Goal: Information Seeking & Learning: Learn about a topic

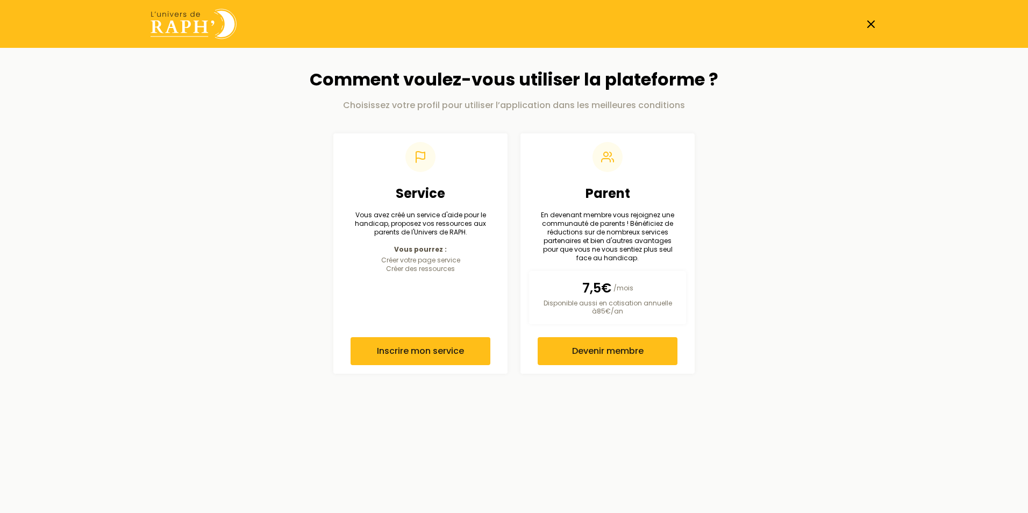
click at [871, 22] on icon at bounding box center [871, 24] width 13 height 13
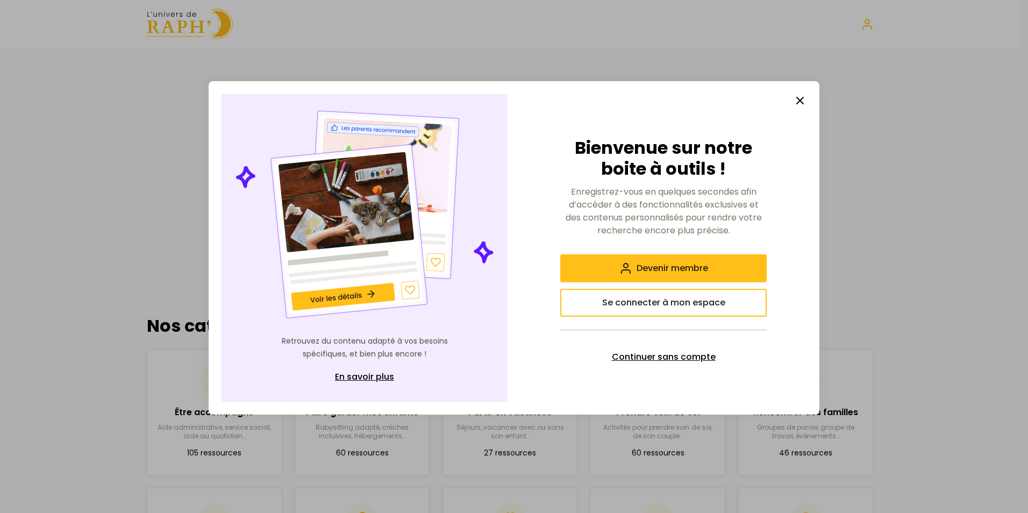
click at [645, 358] on span "Continuer sans compte" at bounding box center [664, 357] width 104 height 13
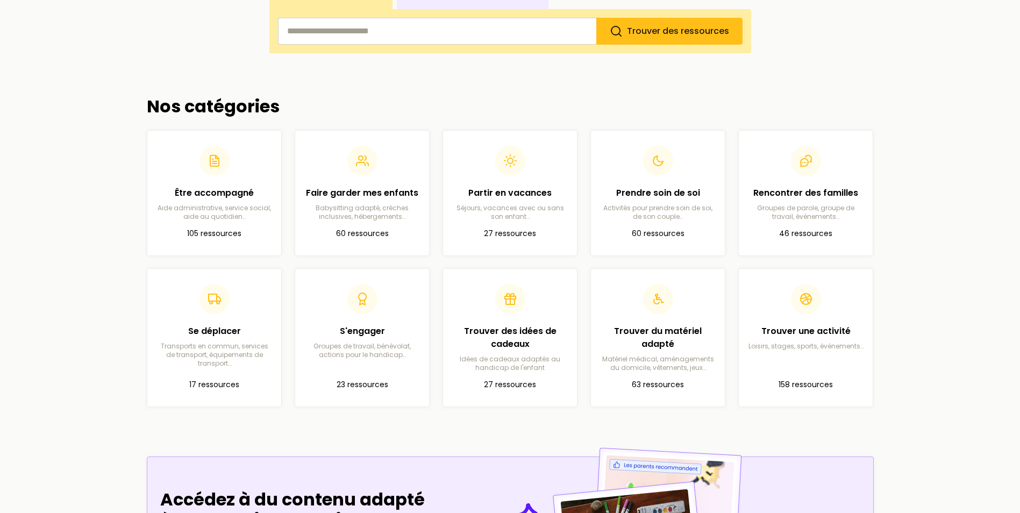
scroll to position [215, 0]
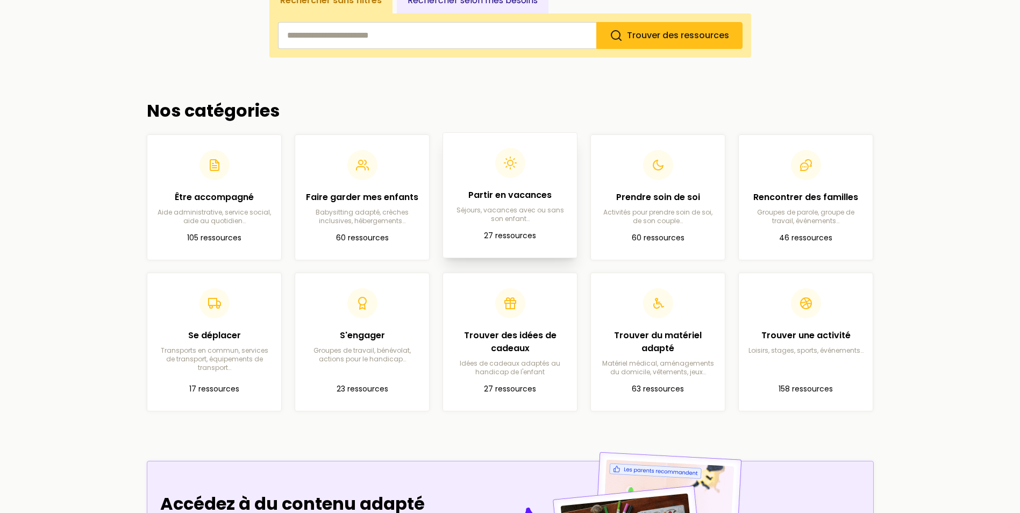
click at [508, 197] on h2 "Partir en vacances" at bounding box center [510, 195] width 117 height 13
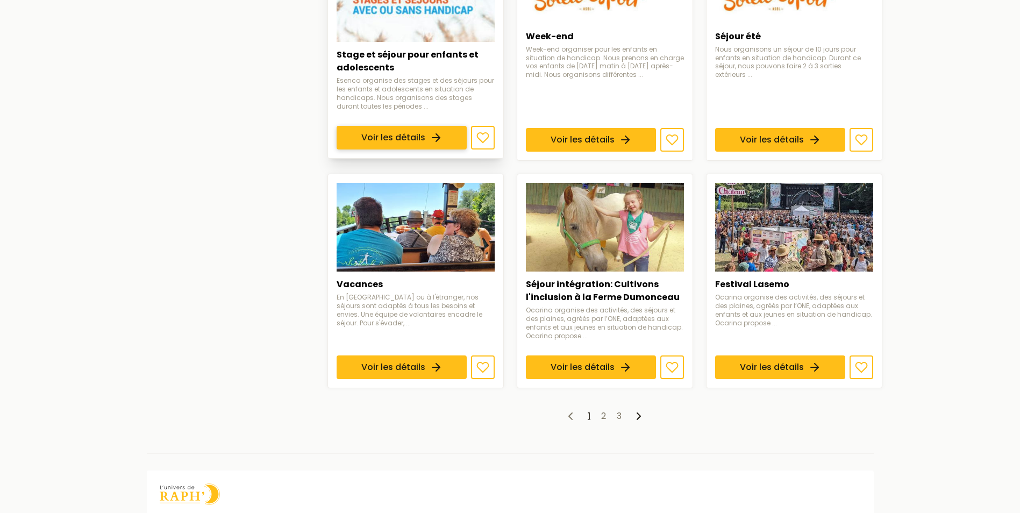
scroll to position [753, 0]
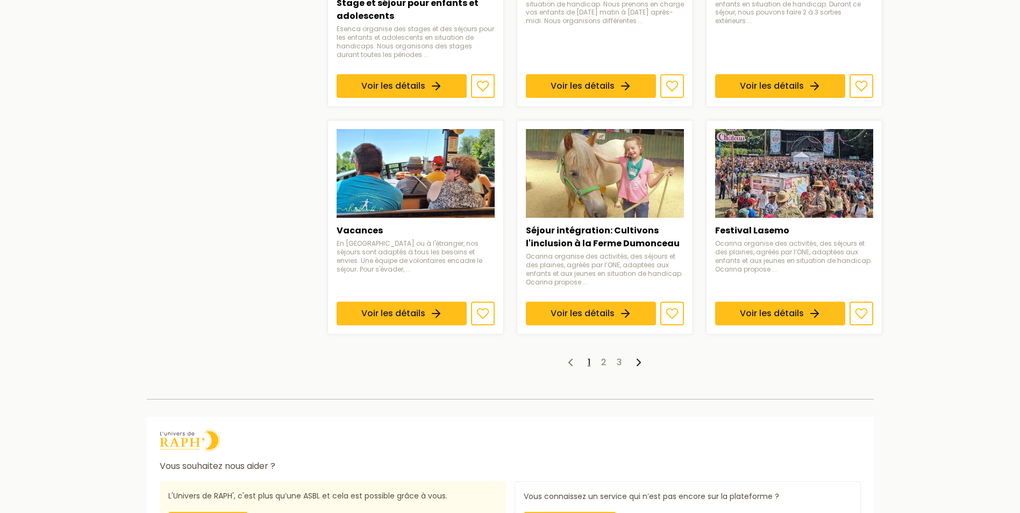
click at [639, 363] on icon at bounding box center [638, 362] width 13 height 13
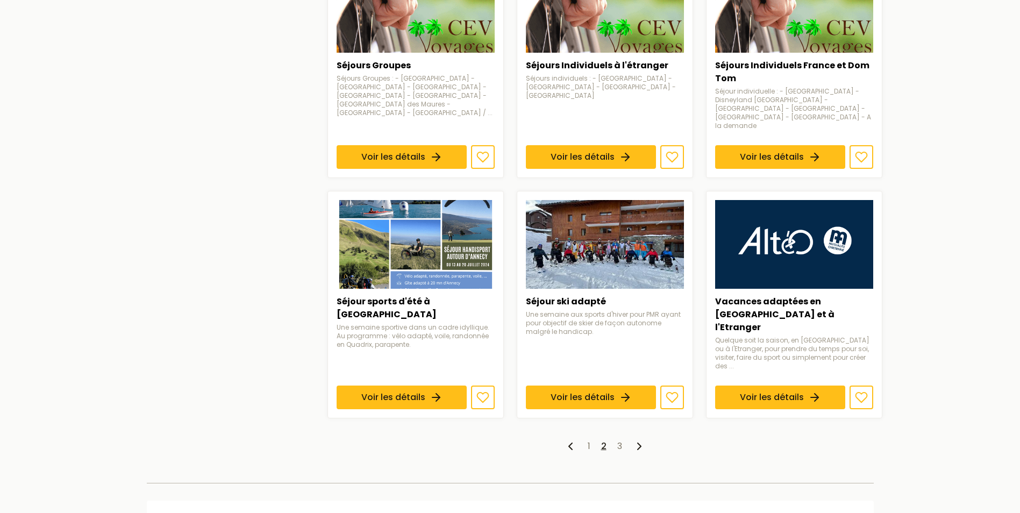
scroll to position [753, 0]
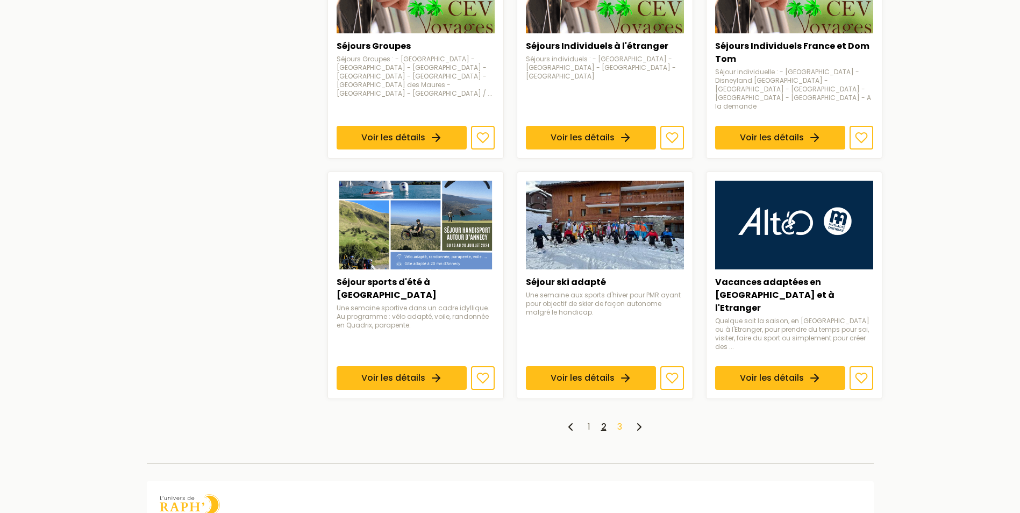
click at [621, 421] on link "3" at bounding box center [619, 427] width 5 height 12
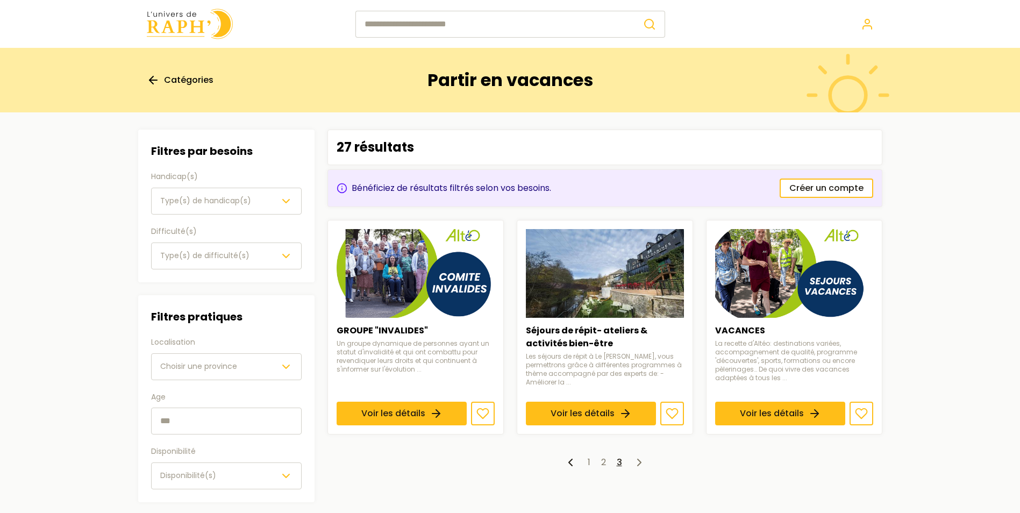
click at [288, 198] on icon "button" at bounding box center [286, 201] width 13 height 13
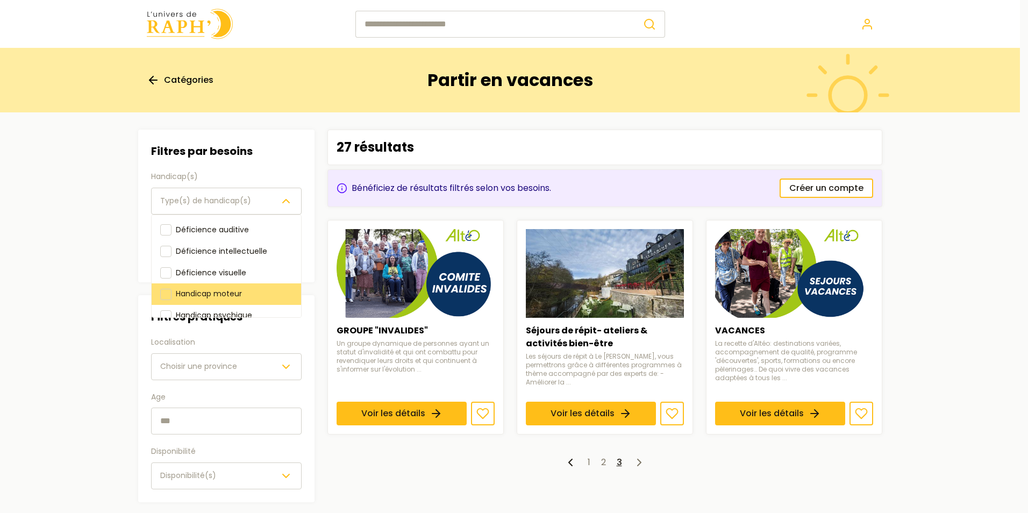
click at [228, 293] on span "Handicap moteur" at bounding box center [209, 293] width 66 height 11
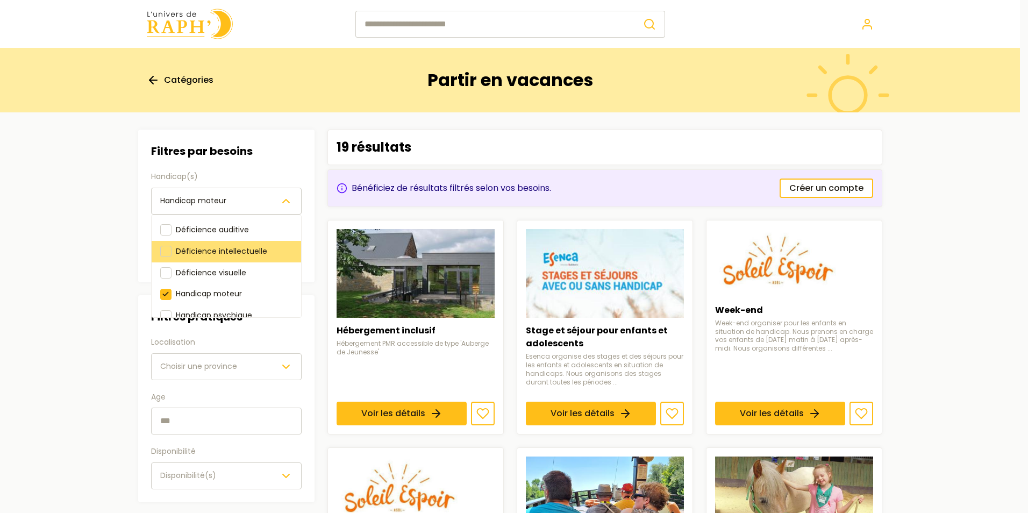
click at [166, 250] on div at bounding box center [165, 251] width 11 height 11
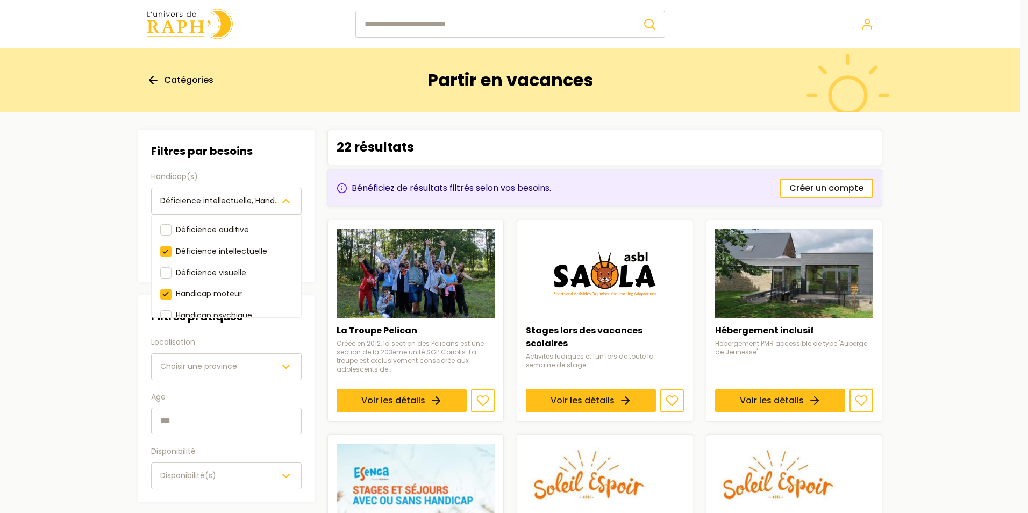
click at [286, 365] on div "Filtres par besoins Handicap(s) Déficience intellectuelle, Handicap moteur Défi…" at bounding box center [226, 316] width 176 height 373
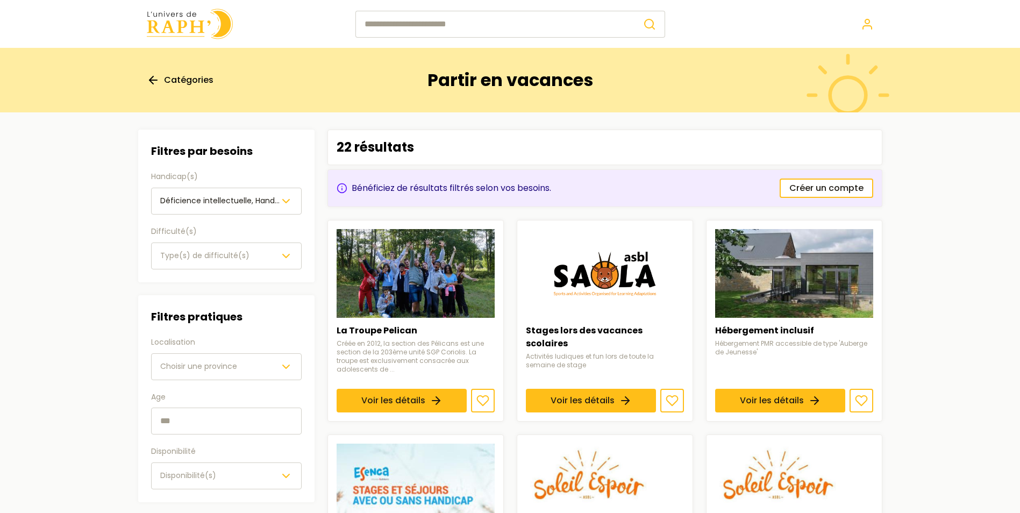
click at [286, 365] on icon "button" at bounding box center [286, 366] width 13 height 13
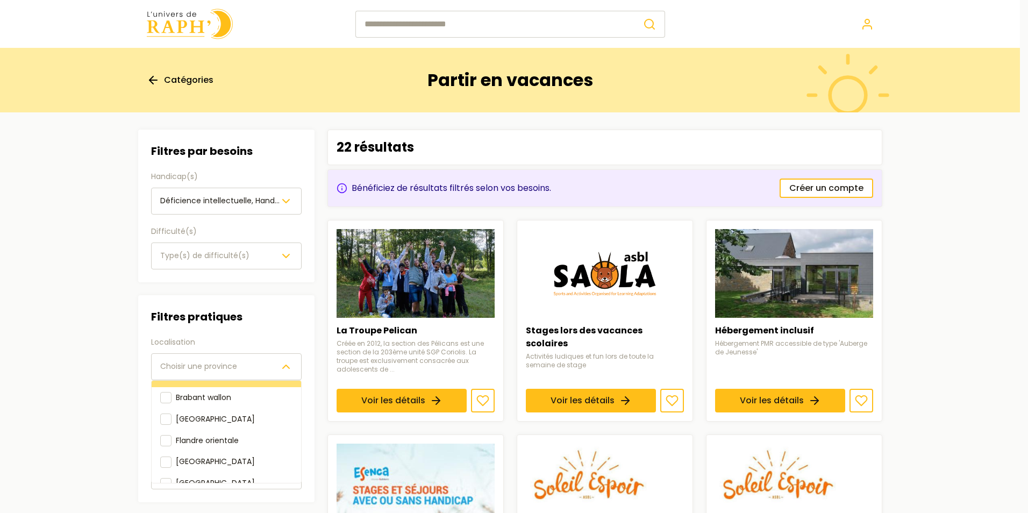
scroll to position [54, 0]
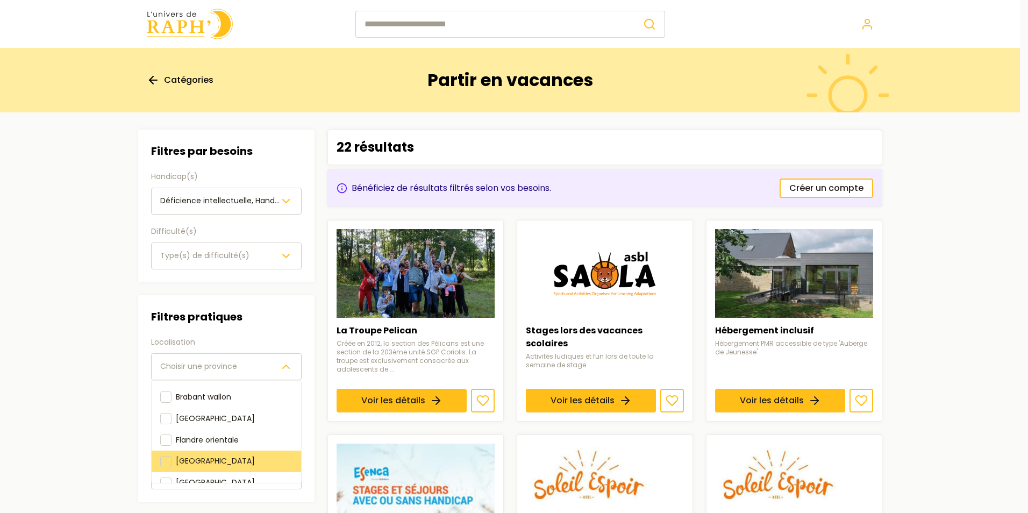
click at [164, 456] on div at bounding box center [165, 461] width 11 height 11
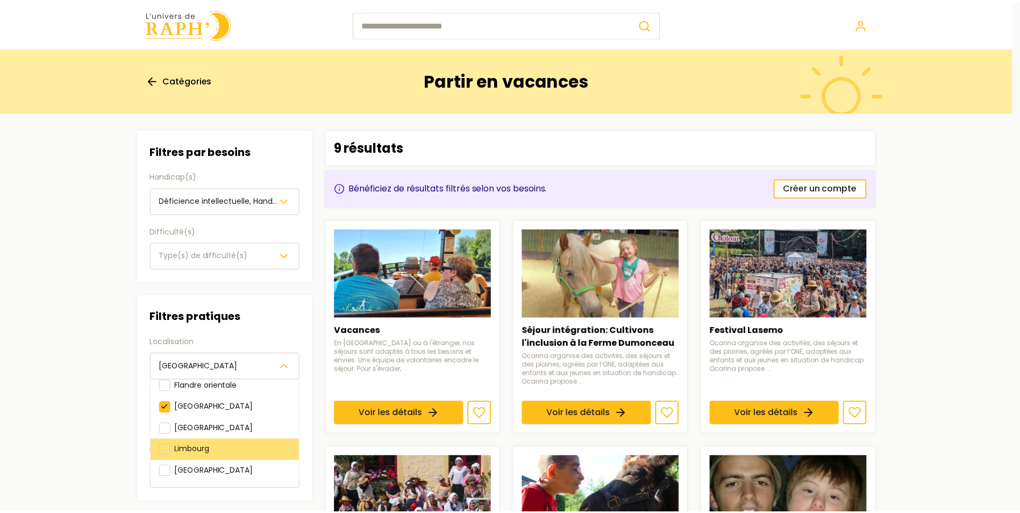
scroll to position [120, 0]
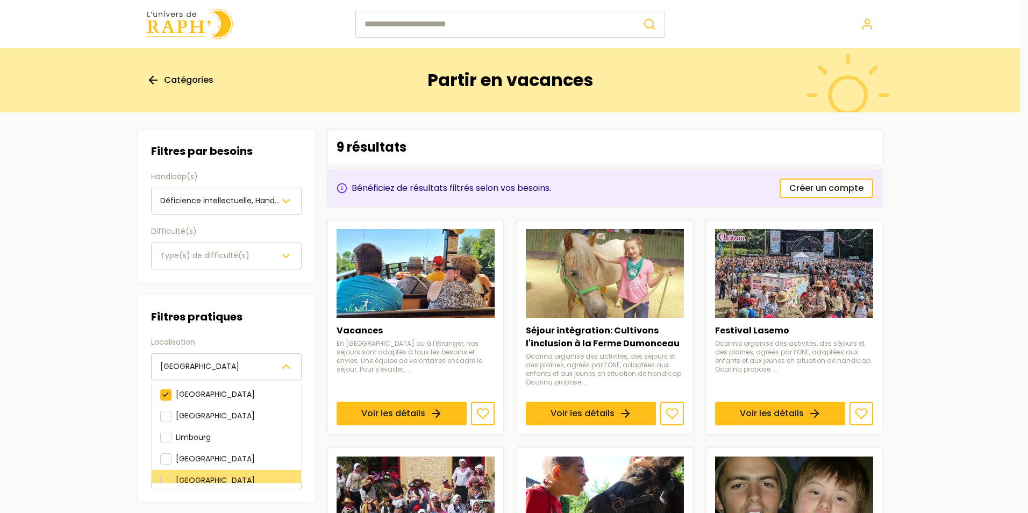
click at [168, 475] on div at bounding box center [165, 480] width 11 height 11
click at [283, 317] on div "Filtres pratiques Localisation [GEOGRAPHIC_DATA], [GEOGRAPHIC_DATA] [GEOGRAPHIC…" at bounding box center [226, 398] width 151 height 181
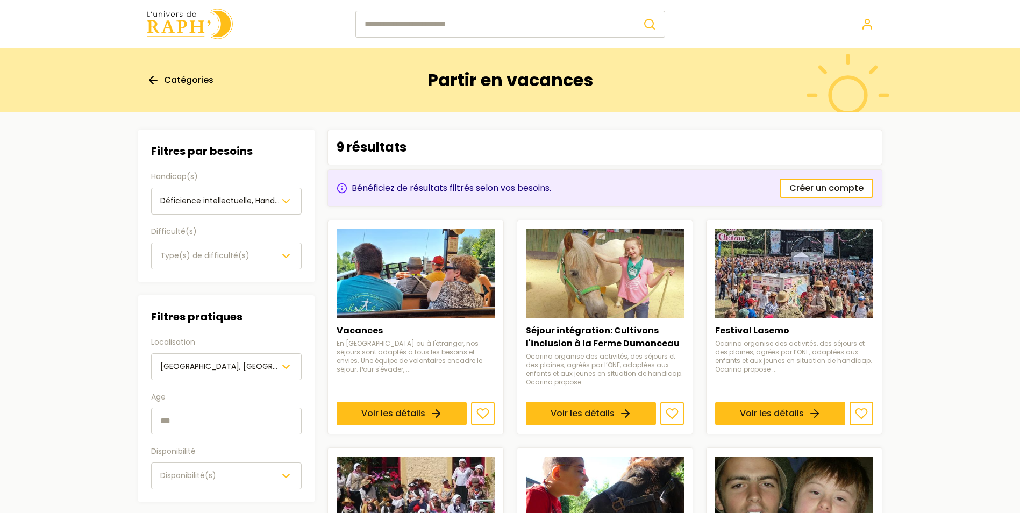
click at [285, 424] on input "text" at bounding box center [226, 421] width 151 height 27
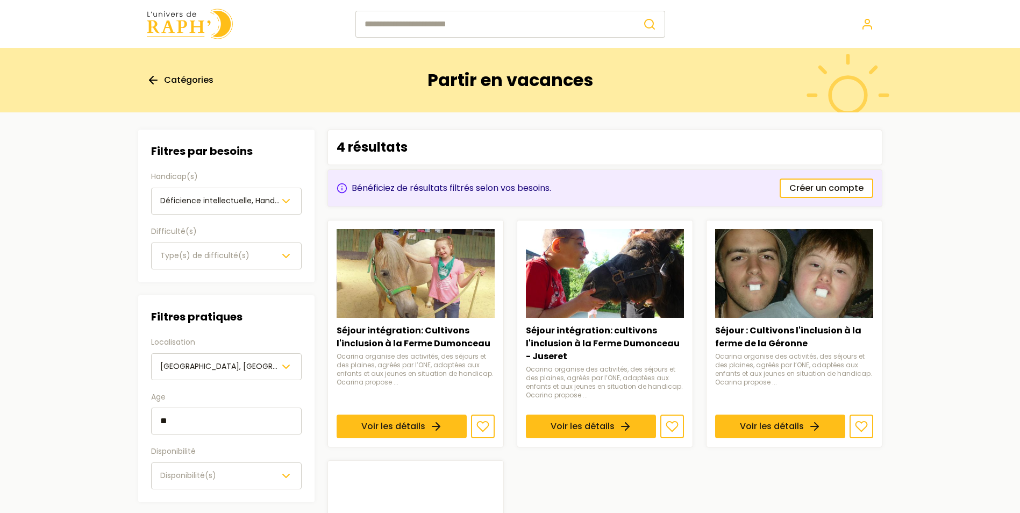
type input "**"
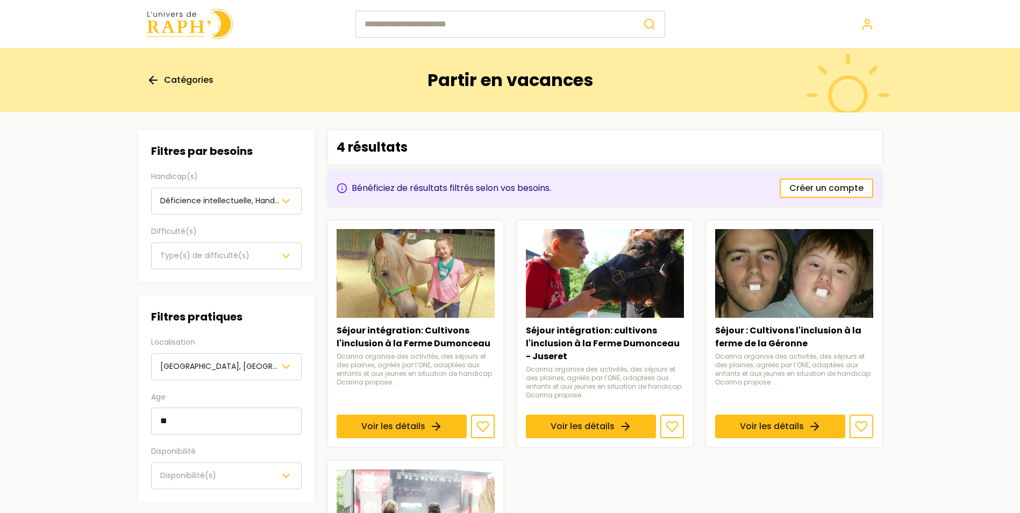
click at [285, 477] on polyline "button" at bounding box center [286, 475] width 6 height 3
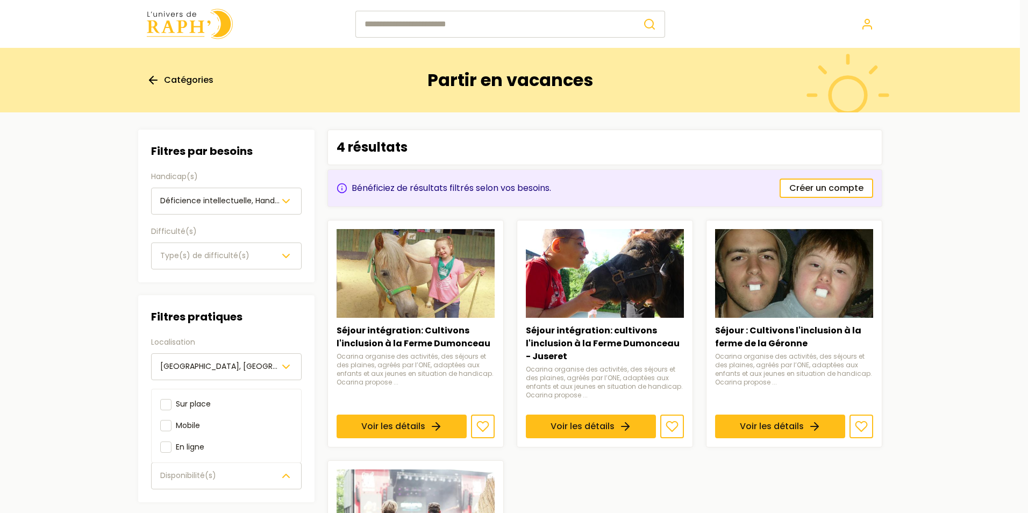
click at [285, 480] on icon "button" at bounding box center [286, 476] width 13 height 13
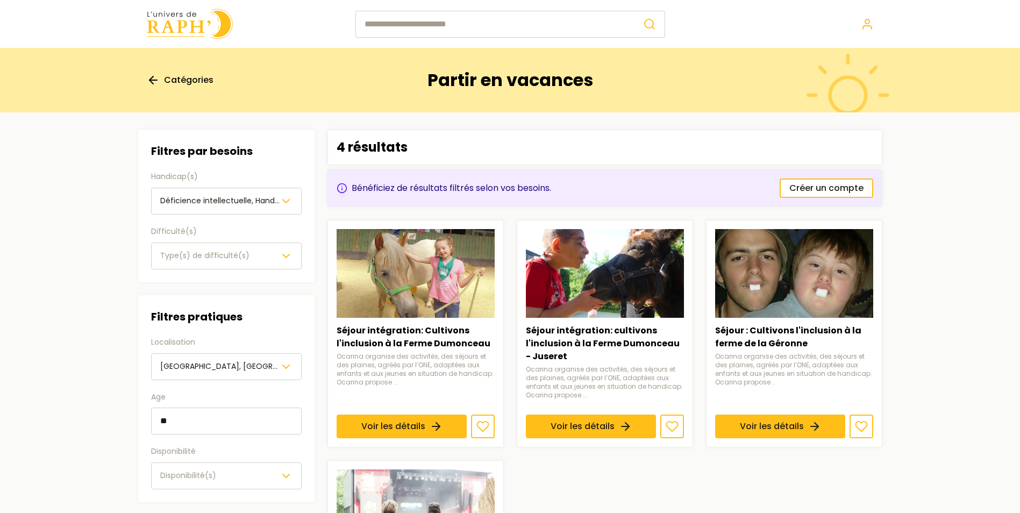
click at [287, 476] on polyline "button" at bounding box center [286, 475] width 6 height 3
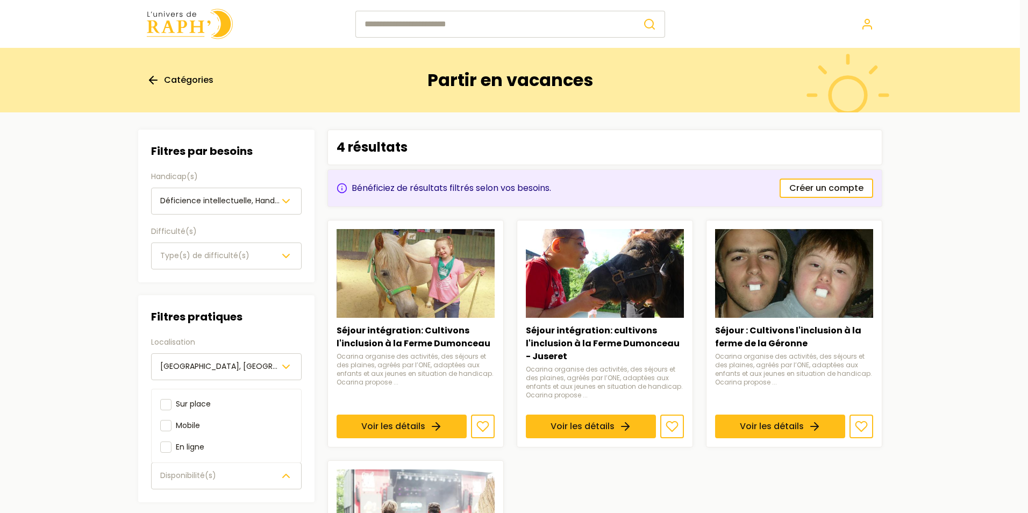
click at [624, 485] on section "Filtres Filtres par besoins Handicap(s) Déficience intellectuelle, Handicap mot…" at bounding box center [511, 391] width 762 height 558
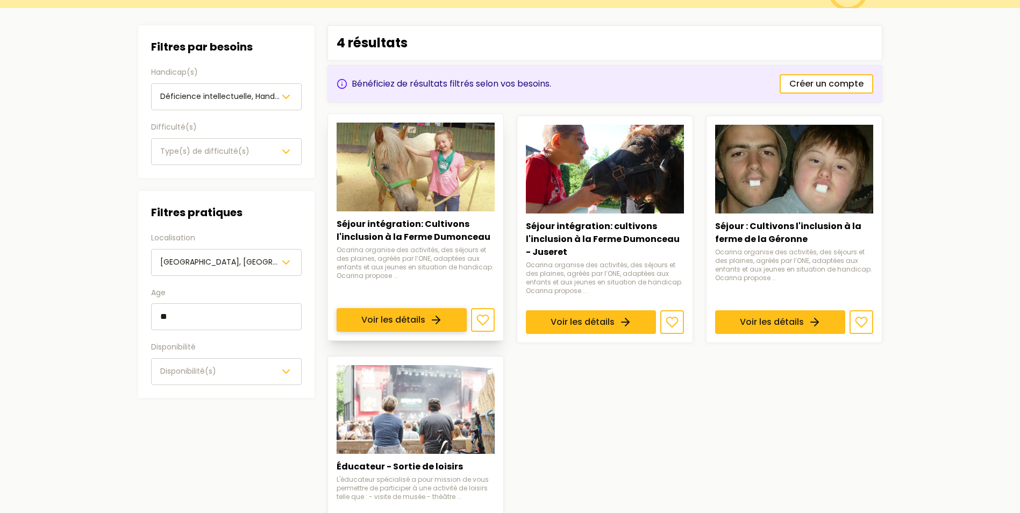
scroll to position [161, 0]
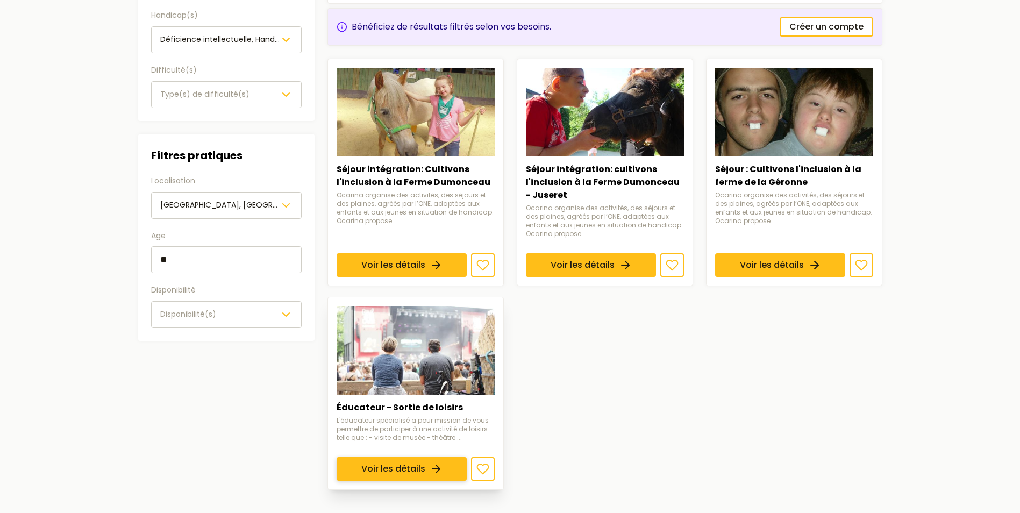
click at [371, 468] on link "Voir les détails" at bounding box center [402, 470] width 130 height 24
